Goal: Task Accomplishment & Management: Use online tool/utility

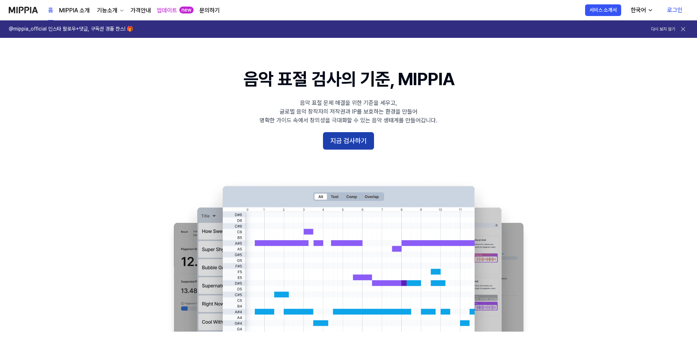
click at [342, 148] on button "지금 검사하기" at bounding box center [348, 140] width 51 height 17
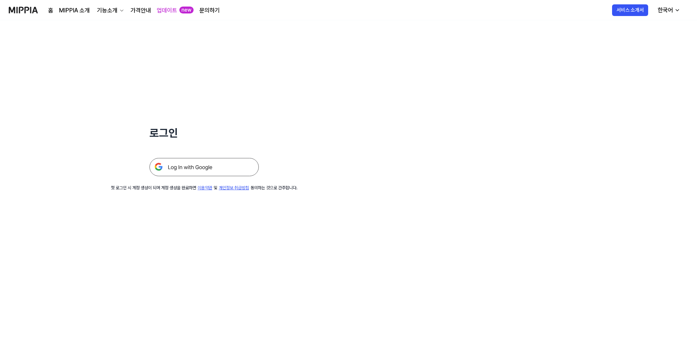
click at [203, 172] on img at bounding box center [203, 167] width 109 height 18
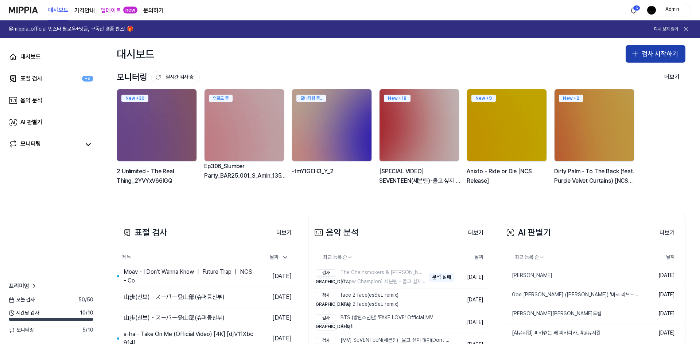
click at [655, 55] on button "검사 시작하기" at bounding box center [656, 53] width 60 height 17
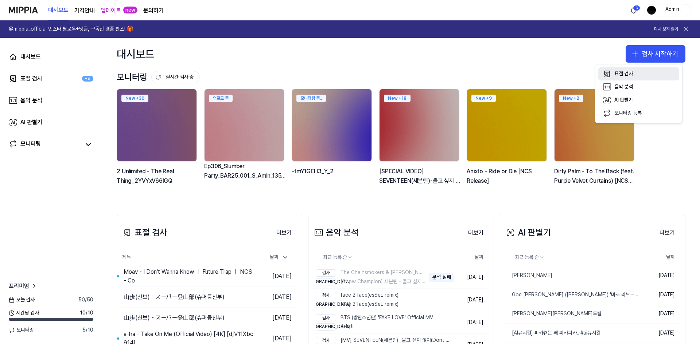
click at [624, 75] on div "표절 검사" at bounding box center [623, 73] width 19 height 7
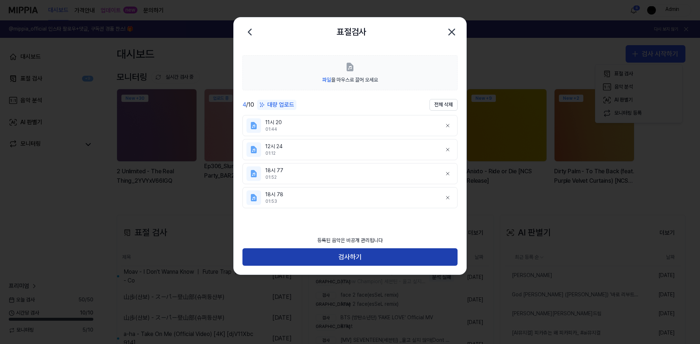
click at [376, 259] on button "검사하기" at bounding box center [349, 257] width 215 height 17
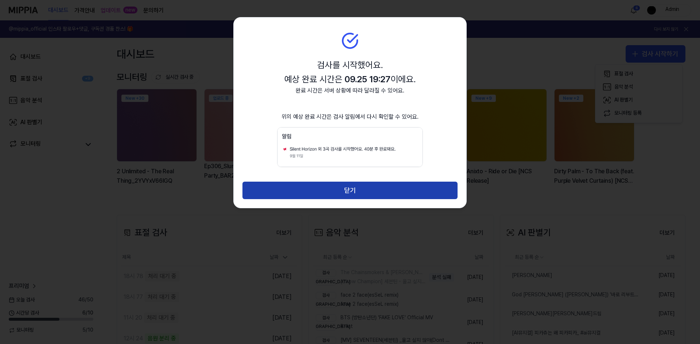
click at [359, 191] on button "닫기" at bounding box center [349, 190] width 215 height 17
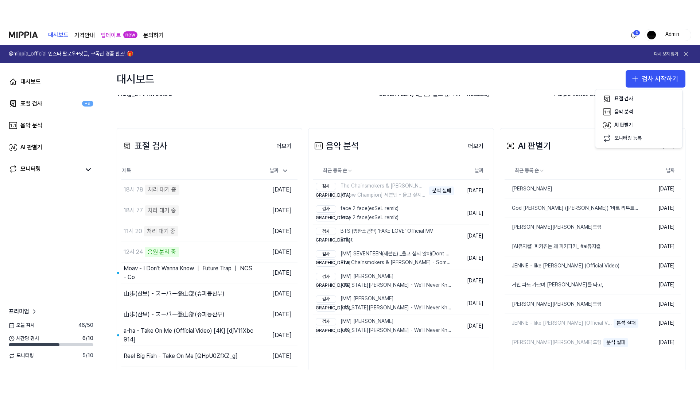
scroll to position [113, 0]
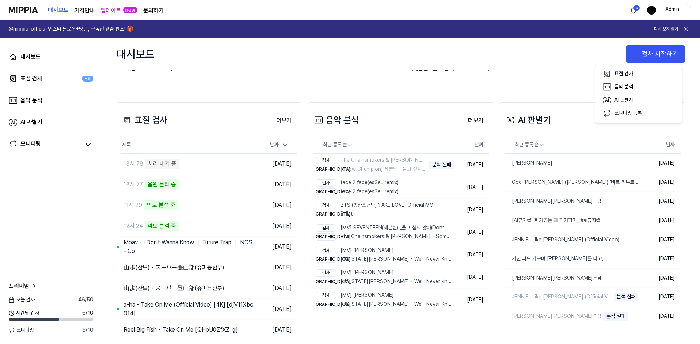
click at [524, 45] on div "대시보드 검사 시작하기" at bounding box center [401, 54] width 598 height 32
click at [642, 56] on button "검사 시작하기" at bounding box center [656, 53] width 60 height 17
click at [629, 74] on div "표절 검사" at bounding box center [623, 73] width 19 height 7
click at [630, 69] on button "표절 검사" at bounding box center [638, 73] width 81 height 13
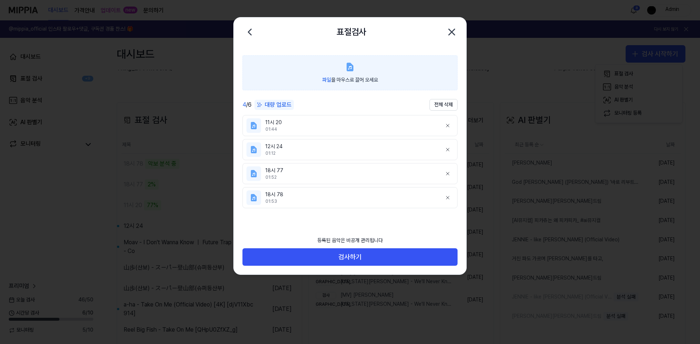
click at [258, 60] on label "파일 을 마우스로 끌어 오세요" at bounding box center [349, 72] width 215 height 35
click at [0, 0] on input "파일 을 마우스로 끌어 오세요" at bounding box center [0, 0] width 0 height 0
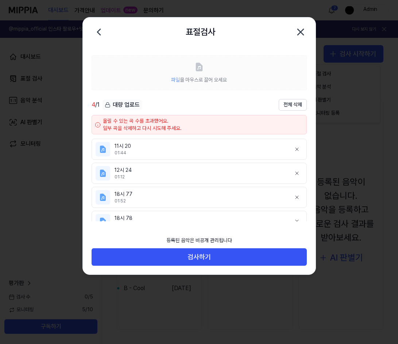
scroll to position [56, 0]
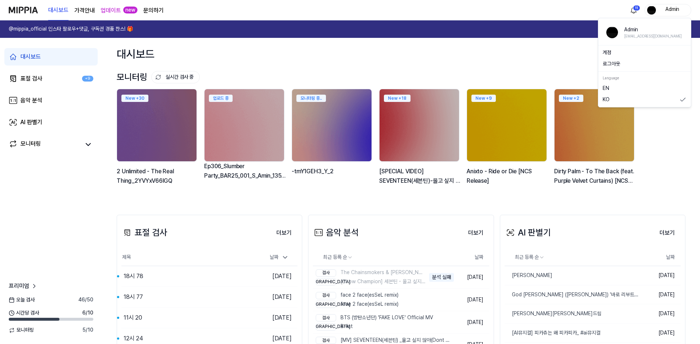
click at [678, 5] on div "Admin" at bounding box center [667, 10] width 47 height 12
click at [620, 66] on button "로그아웃" at bounding box center [645, 64] width 84 height 7
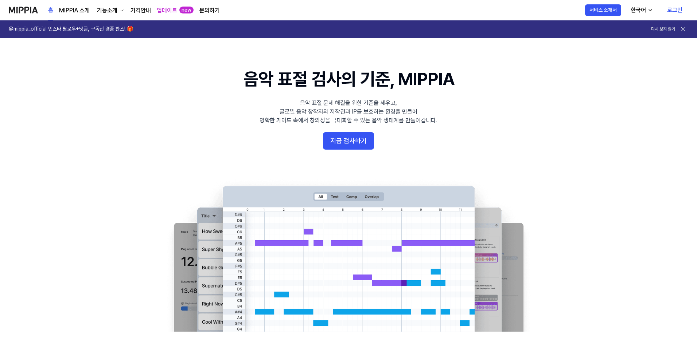
click at [672, 12] on link "로그인" at bounding box center [674, 10] width 27 height 20
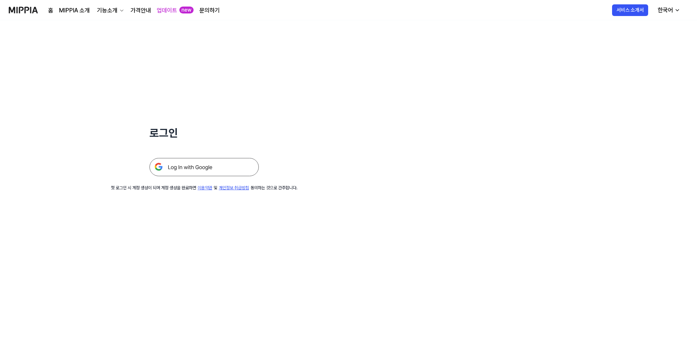
click at [232, 169] on img at bounding box center [203, 167] width 109 height 18
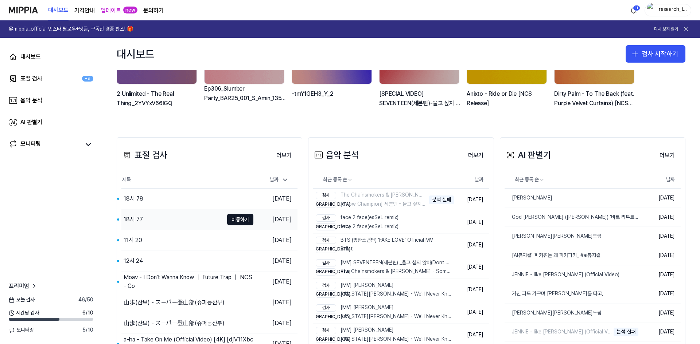
scroll to position [133, 0]
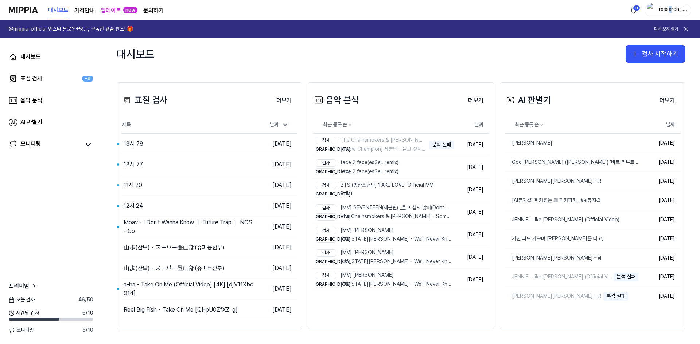
drag, startPoint x: 670, startPoint y: 0, endPoint x: 669, endPoint y: 9, distance: 8.8
click at [669, 9] on div "대시보드 가격안내 업데이트 new 문의하기 11 research_test~" at bounding box center [350, 10] width 682 height 20
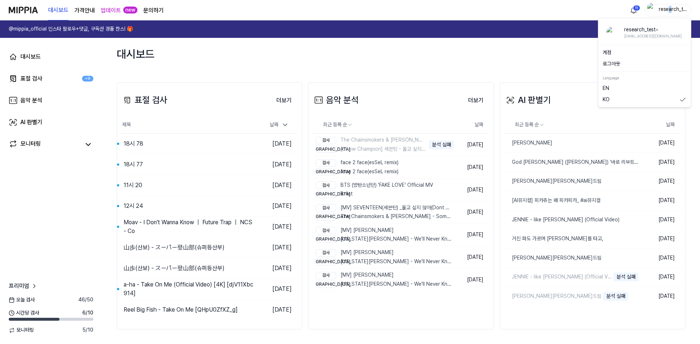
click at [669, 9] on div "research_test~" at bounding box center [672, 10] width 28 height 8
click at [627, 61] on button "로그아웃" at bounding box center [645, 64] width 84 height 7
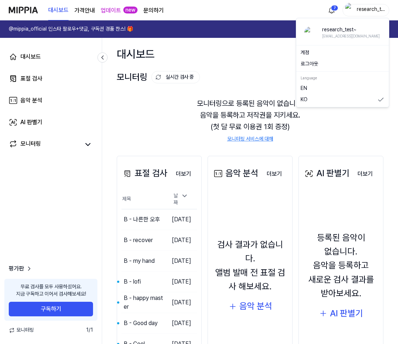
click at [373, 11] on div "research_test~" at bounding box center [370, 10] width 28 height 8
click at [338, 67] on button "로그아웃" at bounding box center [342, 64] width 84 height 7
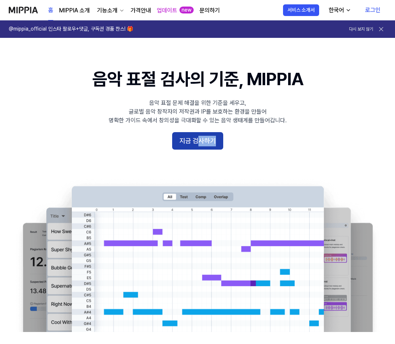
drag, startPoint x: 195, startPoint y: 154, endPoint x: 199, endPoint y: 142, distance: 12.6
click at [199, 142] on 배너 "음악 표절 검사의 기준, MIPPIA 음악 표절 문제 해결을 위한 기준을 세우고, 글로벌 음악 창작자의 저작권과 IP를 보호하는 환경을 만들어…" at bounding box center [197, 199] width 395 height 265
click at [199, 142] on button "지금 검사하기" at bounding box center [197, 140] width 51 height 17
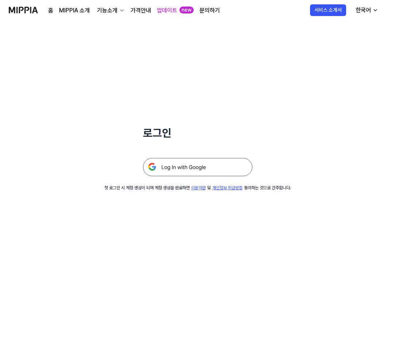
click at [200, 165] on img at bounding box center [197, 167] width 109 height 18
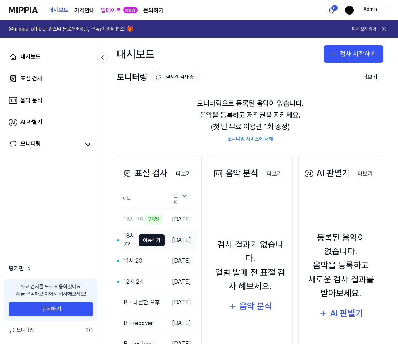
click at [129, 243] on td "18시 77 이동하기" at bounding box center [142, 240] width 43 height 20
click at [124, 243] on div "18시 77" at bounding box center [129, 240] width 11 height 17
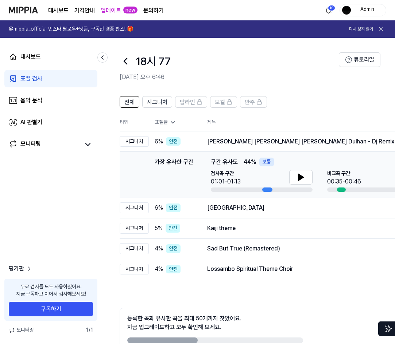
scroll to position [40, 0]
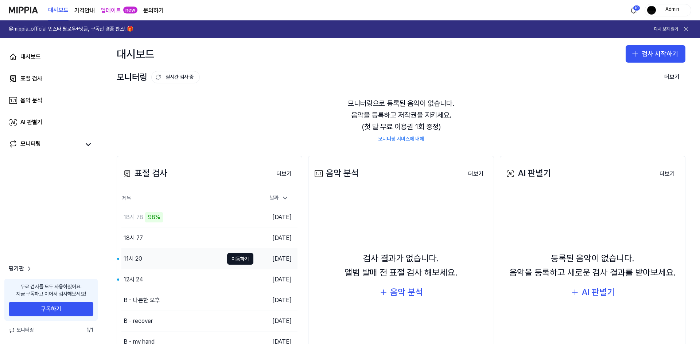
click at [155, 259] on div "11시 20" at bounding box center [172, 259] width 102 height 20
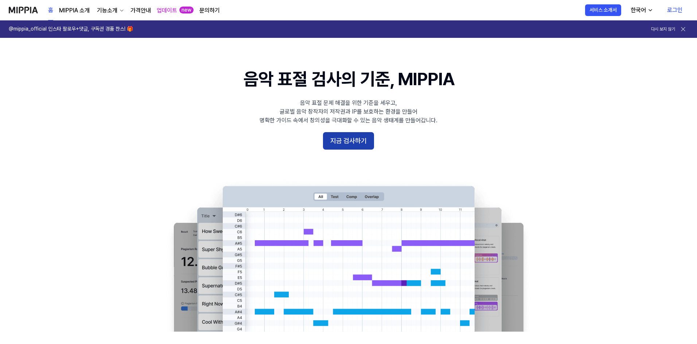
click at [357, 141] on button "지금 검사하기" at bounding box center [348, 140] width 51 height 17
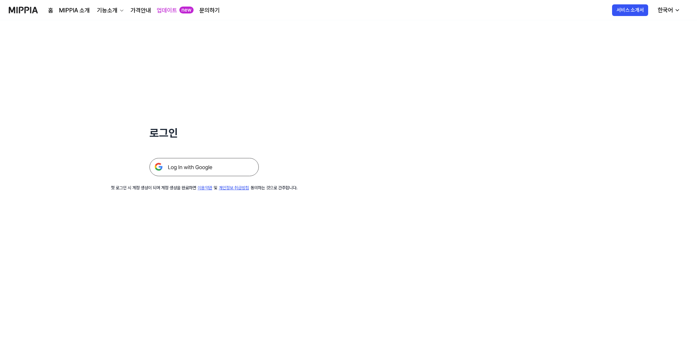
click at [248, 165] on img at bounding box center [203, 167] width 109 height 18
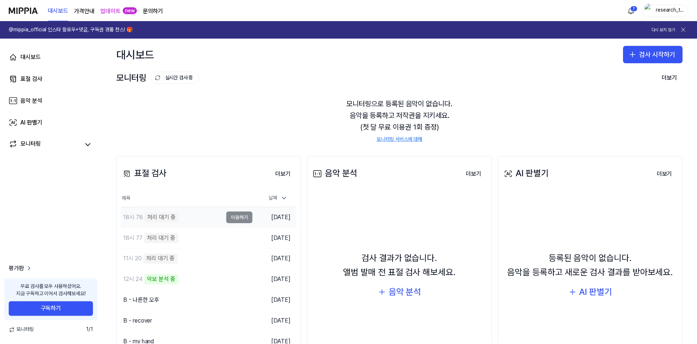
scroll to position [74, 0]
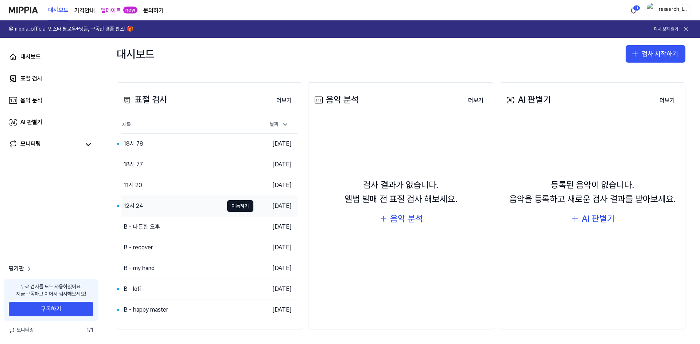
click at [174, 198] on div "12시 24" at bounding box center [172, 206] width 102 height 20
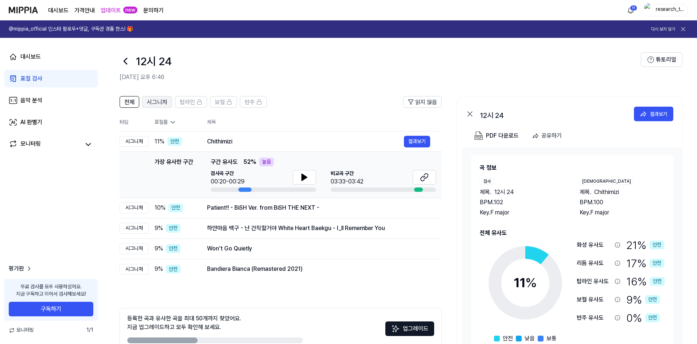
click at [163, 102] on span "시그니처" at bounding box center [157, 102] width 20 height 9
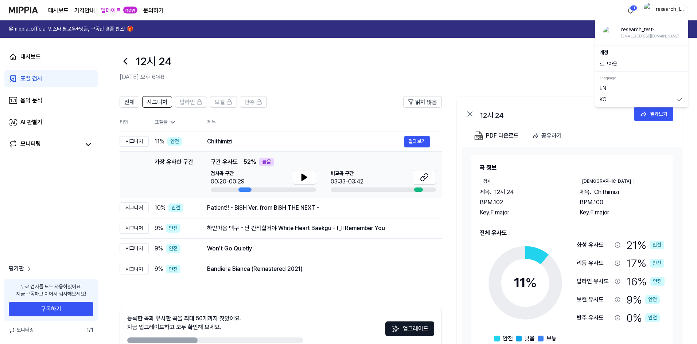
click at [662, 13] on div "research_test~" at bounding box center [669, 10] width 28 height 8
click at [613, 64] on button "로그아웃" at bounding box center [642, 64] width 84 height 7
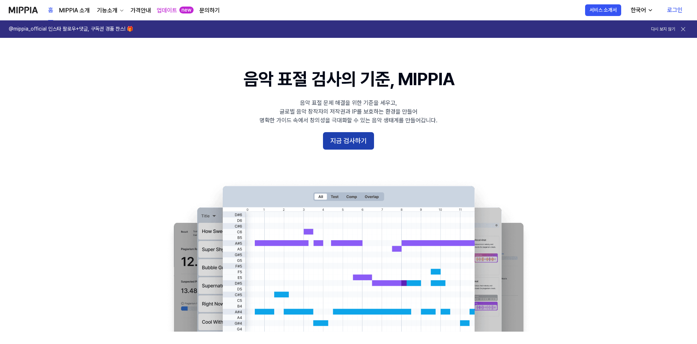
click at [362, 140] on button "지금 검사하기" at bounding box center [348, 140] width 51 height 17
